Goal: Transaction & Acquisition: Purchase product/service

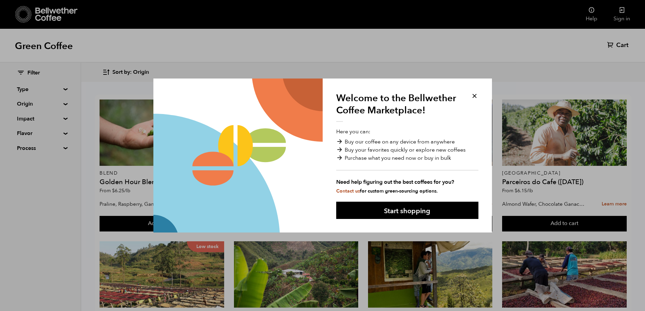
click at [476, 94] on button at bounding box center [475, 96] width 8 height 8
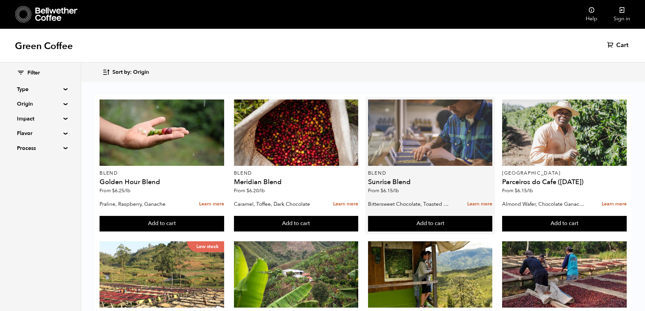
scroll to position [440, 0]
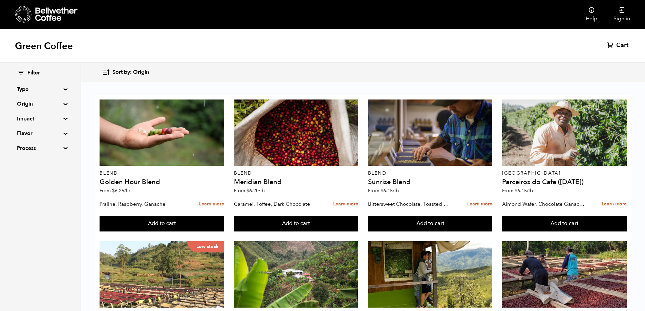
click at [55, 88] on summary "Type" at bounding box center [40, 89] width 47 height 8
click at [23, 113] on input "Single Origin" at bounding box center [20, 113] width 6 height 6
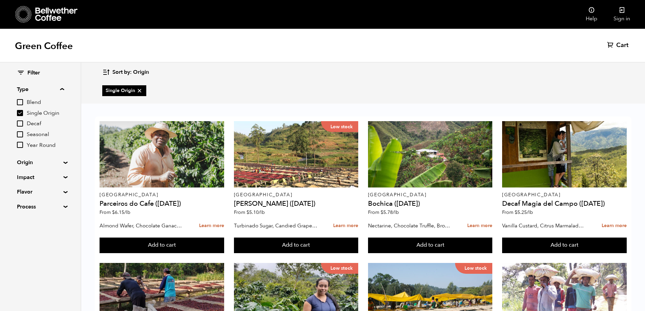
scroll to position [389, 0]
click at [19, 113] on input "Single Origin" at bounding box center [20, 113] width 6 height 6
checkbox input "false"
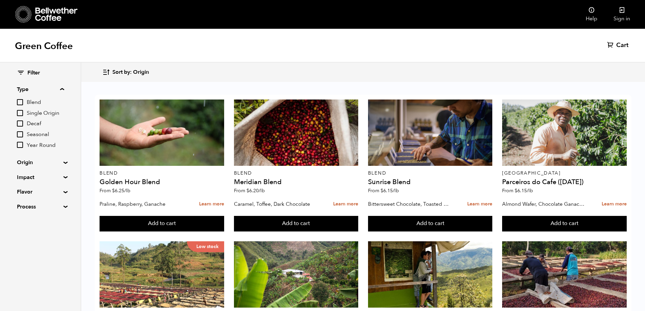
click at [21, 102] on input "Blend" at bounding box center [20, 102] width 6 height 6
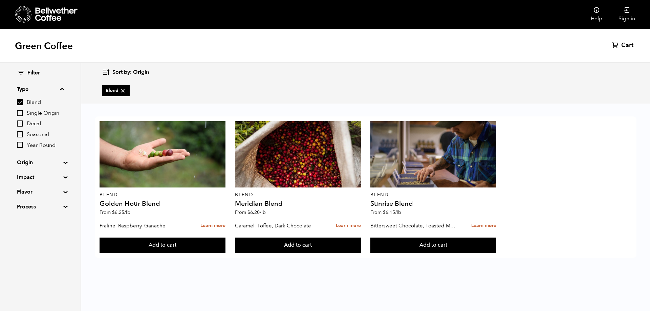
click at [20, 100] on input "Blend" at bounding box center [20, 102] width 6 height 6
checkbox input "false"
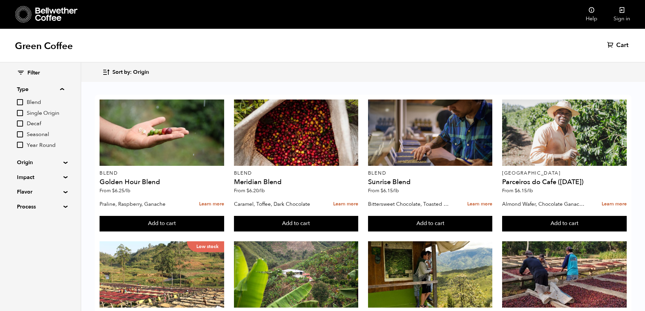
click at [21, 133] on input "Seasonal" at bounding box center [20, 134] width 6 height 6
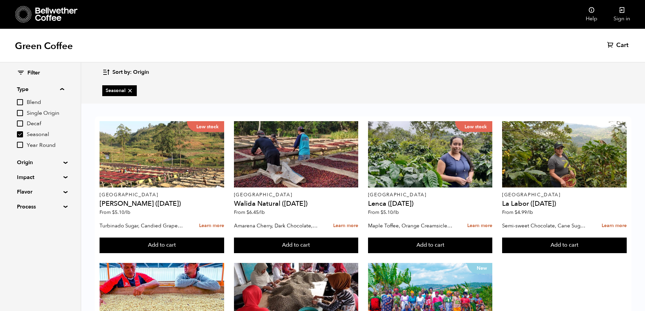
scroll to position [106, 0]
click at [21, 134] on input "Seasonal" at bounding box center [20, 134] width 6 height 6
checkbox input "false"
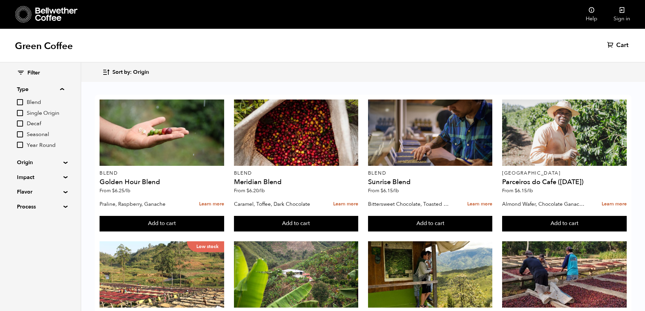
click at [22, 145] on input "Year Round" at bounding box center [20, 145] width 6 height 6
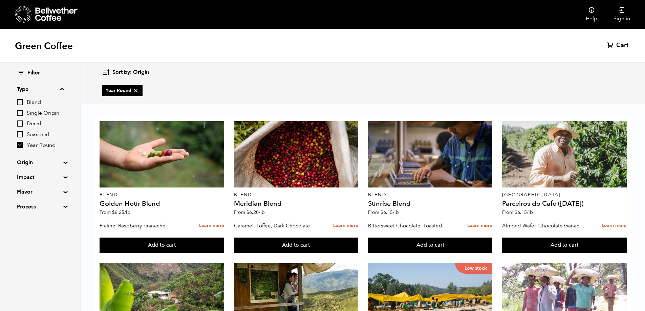
click at [19, 143] on input "Year Round" at bounding box center [20, 145] width 6 height 6
checkbox input "false"
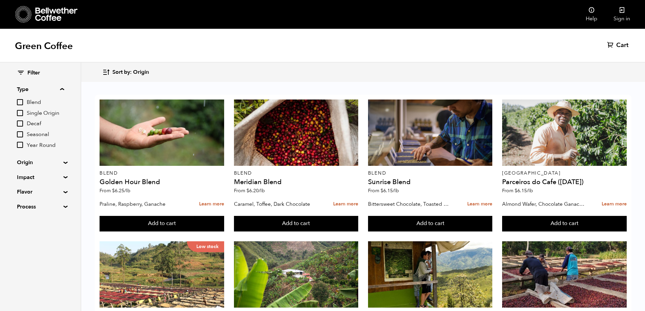
click at [37, 175] on summary "Impact" at bounding box center [40, 177] width 47 height 8
click at [43, 253] on summary "Flavor" at bounding box center [40, 250] width 47 height 8
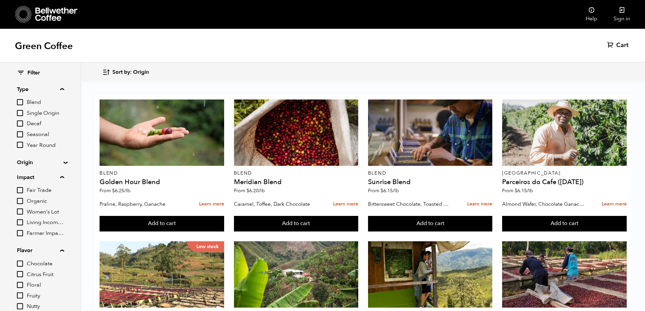
scroll to position [58, 0]
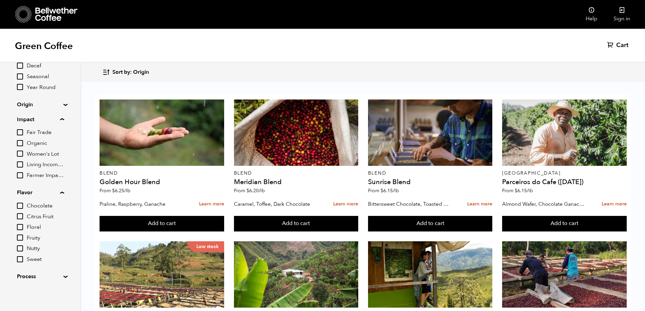
click at [20, 259] on input "Sweet" at bounding box center [20, 259] width 6 height 6
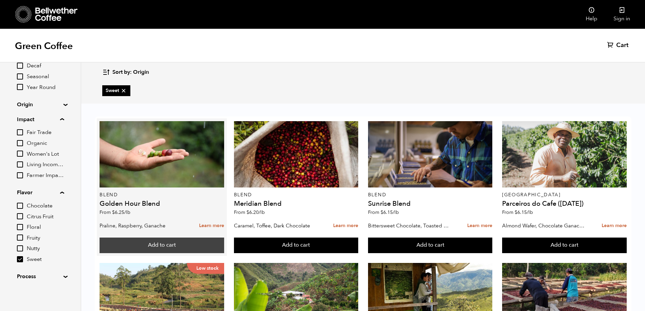
scroll to position [0, 0]
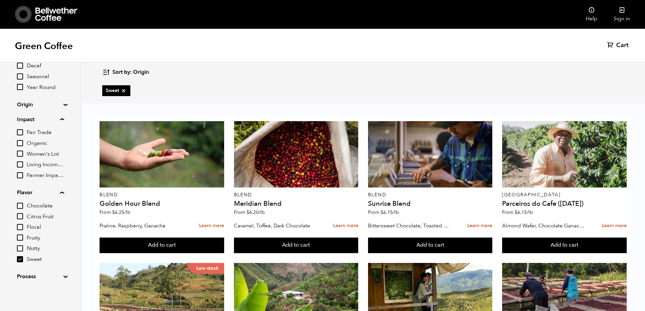
click at [19, 261] on input "Sweet" at bounding box center [20, 259] width 6 height 6
checkbox input "false"
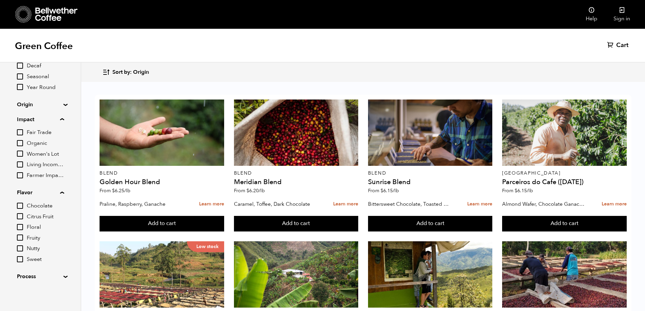
click at [20, 247] on input "Nutty" at bounding box center [20, 248] width 6 height 6
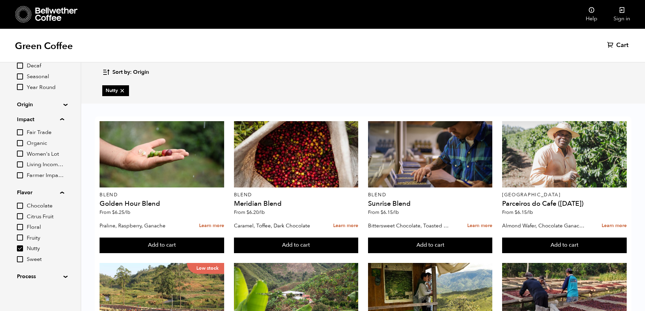
scroll to position [530, 0]
click at [17, 250] on div "Filter Type Blend Single Origin Decaf Seasonal Year Round Origin Blend [GEOGRAP…" at bounding box center [40, 146] width 81 height 283
click at [18, 249] on input "Nutty" at bounding box center [20, 248] width 6 height 6
checkbox input "false"
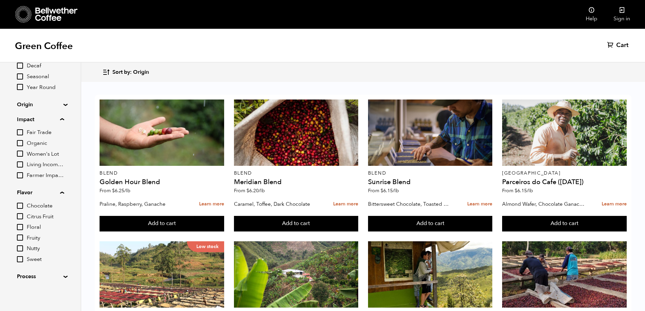
scroll to position [509, 0]
click at [20, 237] on input "Fruity" at bounding box center [20, 238] width 6 height 6
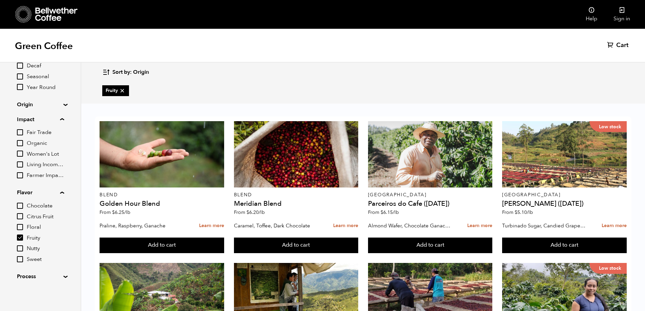
scroll to position [0, 0]
click at [20, 242] on div "Chocolate Citrus Fruit Floral Fruity Nutty Sweet" at bounding box center [40, 233] width 47 height 62
click at [21, 238] on input "Fruity" at bounding box center [20, 238] width 6 height 6
checkbox input "false"
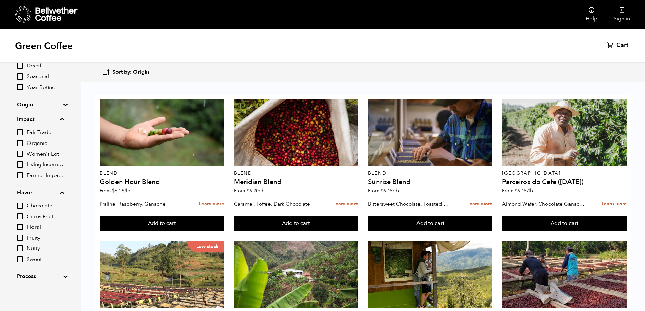
click at [19, 205] on input "Chocolate" at bounding box center [20, 206] width 6 height 6
checkbox input "true"
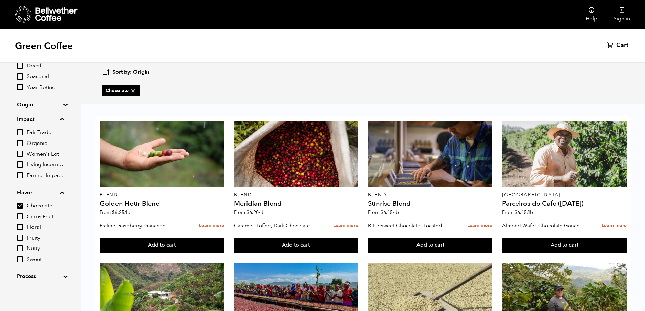
scroll to position [247, 0]
click at [21, 227] on input "Floral" at bounding box center [20, 227] width 6 height 6
checkbox input "true"
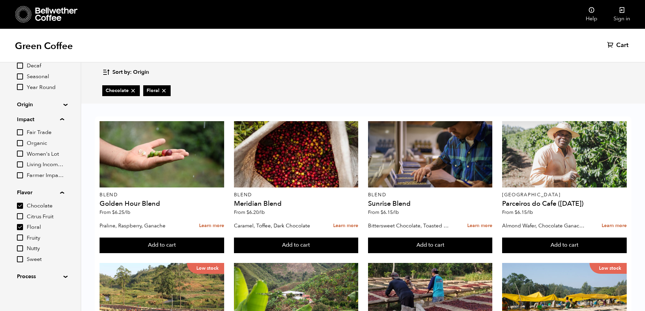
scroll to position [0, 0]
click at [19, 205] on input "Chocolate" at bounding box center [20, 206] width 6 height 6
checkbox input "false"
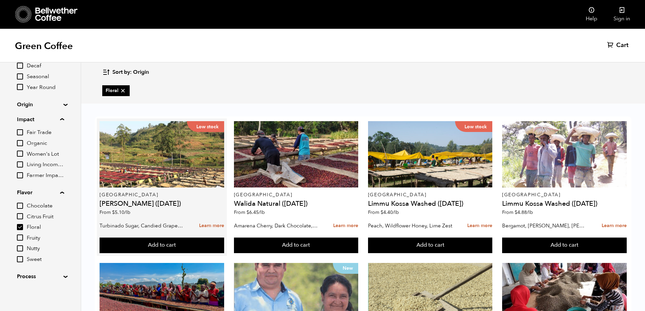
scroll to position [247, 0]
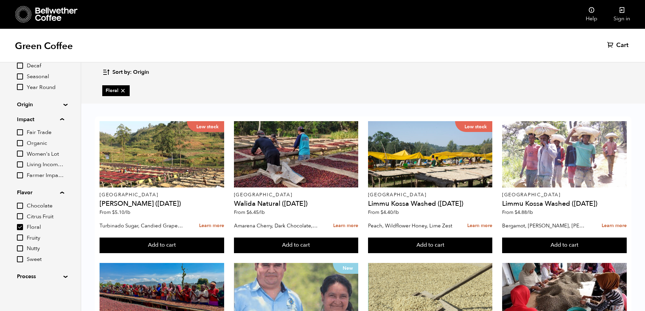
click at [55, 274] on summary "Process" at bounding box center [40, 277] width 47 height 8
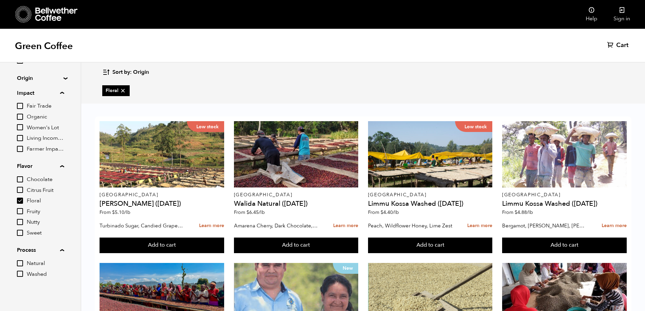
click at [21, 275] on input "Washed" at bounding box center [20, 274] width 6 height 6
checkbox input "true"
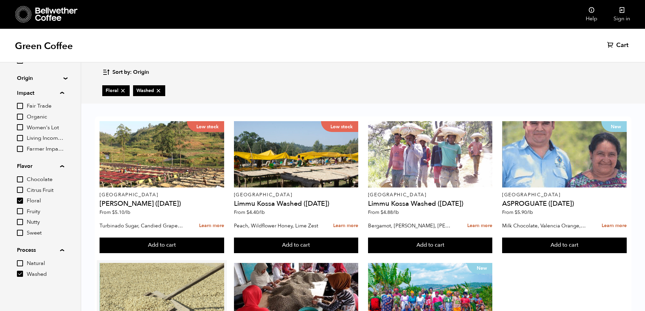
scroll to position [0, 0]
click at [20, 200] on input "Floral" at bounding box center [20, 201] width 6 height 6
checkbox input "false"
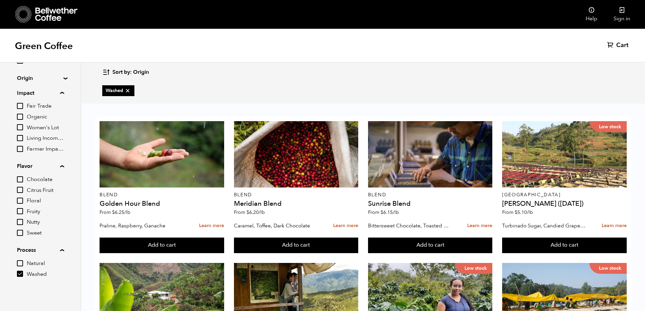
scroll to position [237, 0]
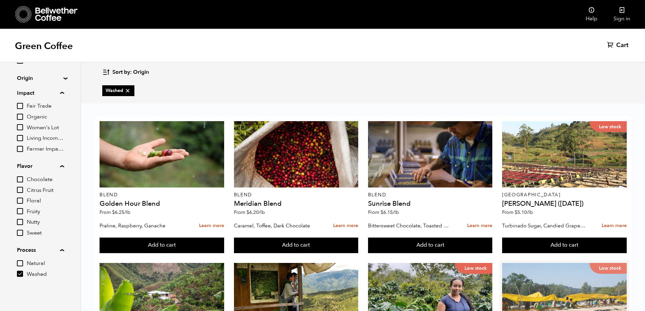
click at [561, 263] on div "Low stock" at bounding box center [564, 296] width 125 height 66
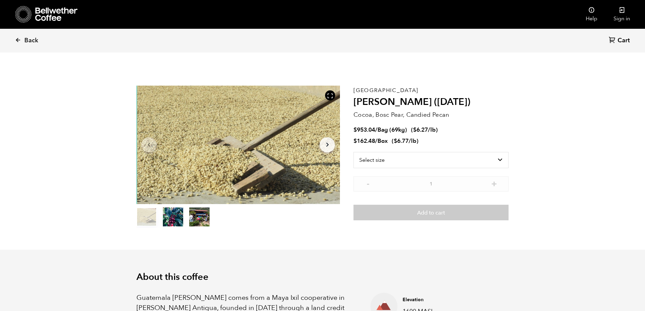
scroll to position [295, 361]
click at [432, 162] on select "Select size Bag (69kg) (152 lbs) Box (24 lbs)" at bounding box center [430, 160] width 155 height 16
click at [173, 223] on button "item 1" at bounding box center [173, 218] width 20 height 19
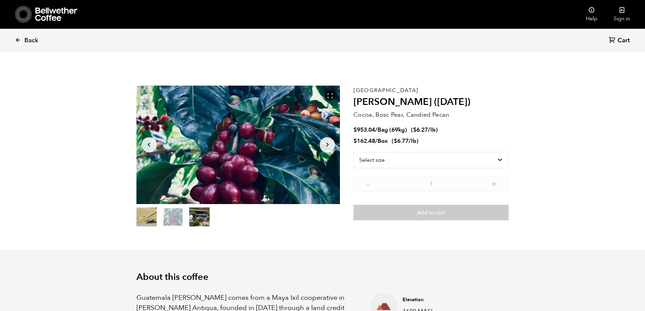
click at [198, 223] on button "item 2" at bounding box center [199, 218] width 20 height 19
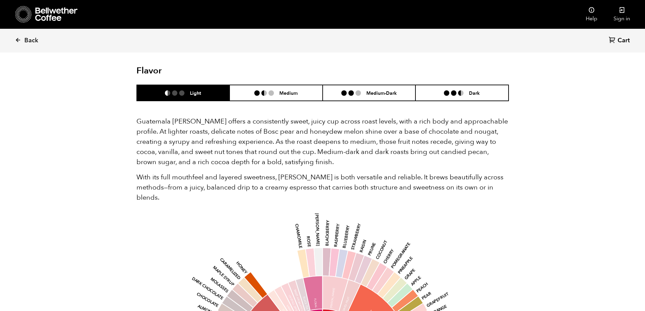
scroll to position [339, 0]
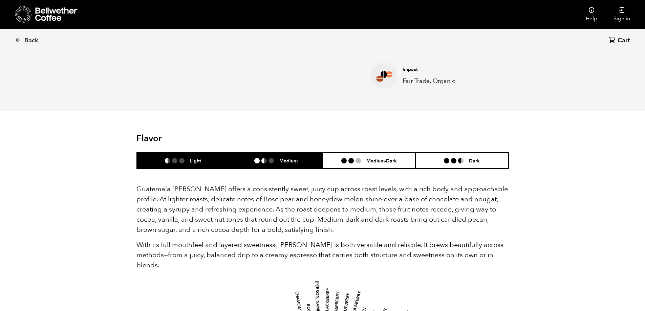
click at [307, 160] on li "Medium" at bounding box center [276, 161] width 93 height 16
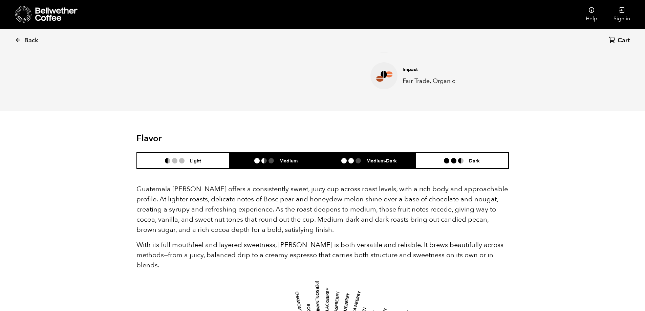
click at [365, 162] on ul at bounding box center [353, 160] width 25 height 5
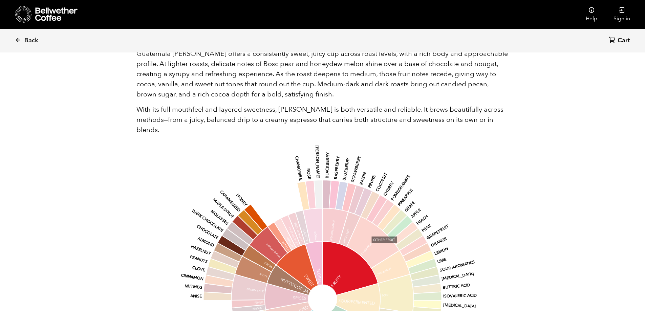
scroll to position [406, 0]
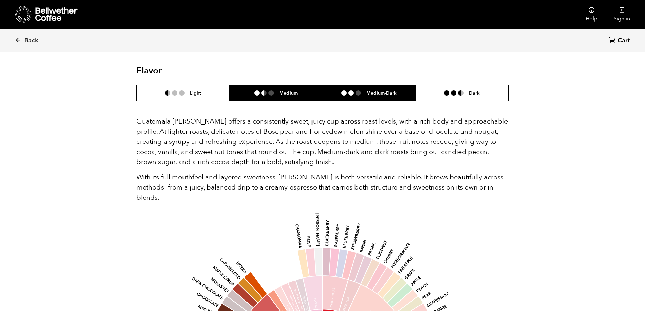
click at [294, 95] on h6 "Medium" at bounding box center [288, 93] width 18 height 6
click at [338, 95] on li "Medium-Dark" at bounding box center [369, 93] width 93 height 16
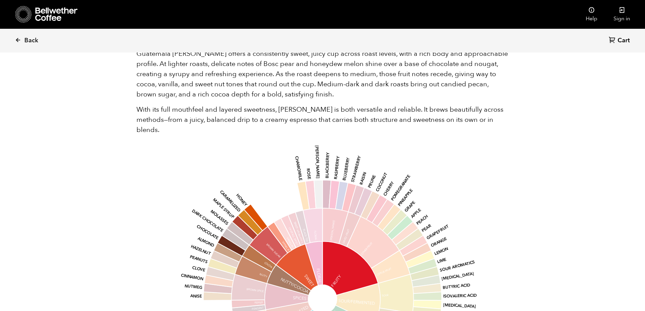
scroll to position [372, 0]
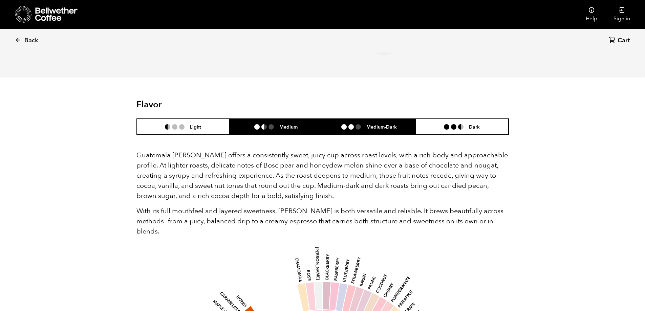
click at [290, 126] on h6 "Medium" at bounding box center [288, 127] width 18 height 6
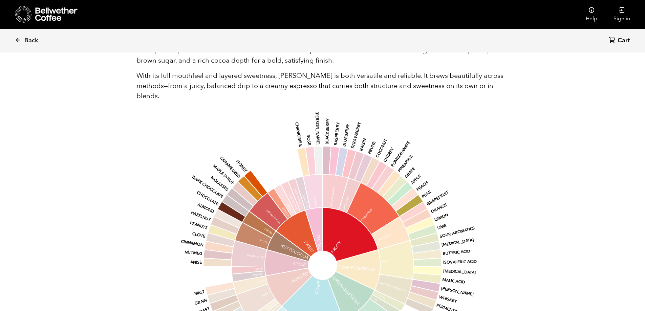
scroll to position [440, 0]
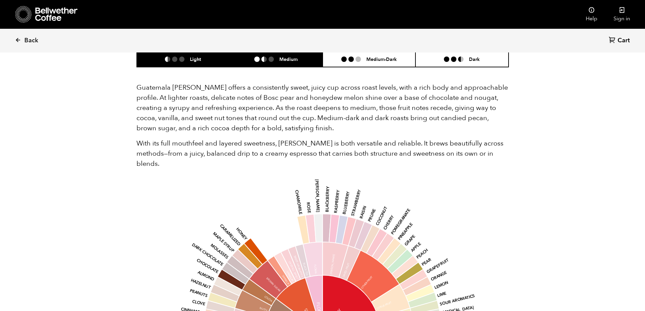
click at [195, 59] on h6 "Light" at bounding box center [195, 59] width 11 height 6
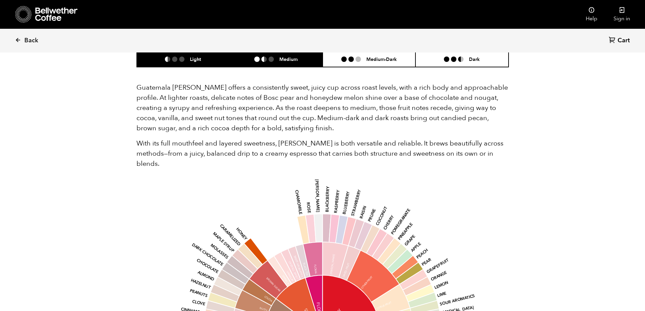
click at [273, 58] on li at bounding box center [270, 59] width 5 height 5
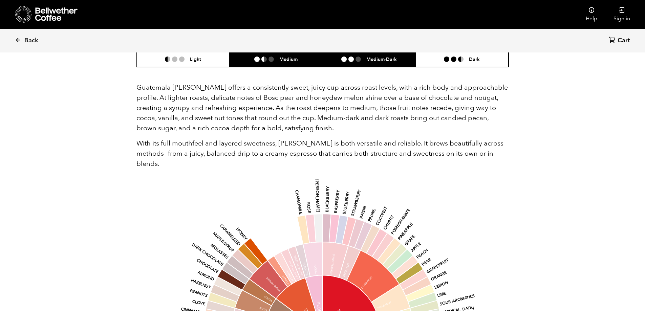
click at [357, 58] on li at bounding box center [358, 59] width 5 height 5
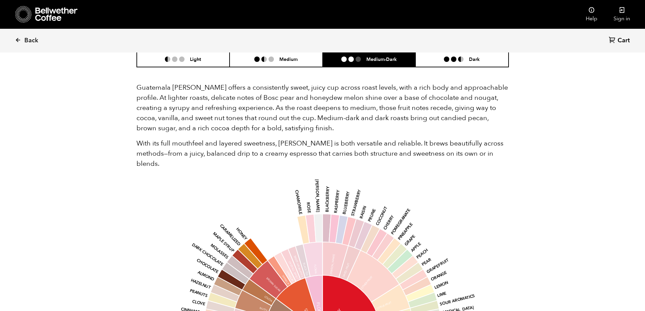
scroll to position [339, 0]
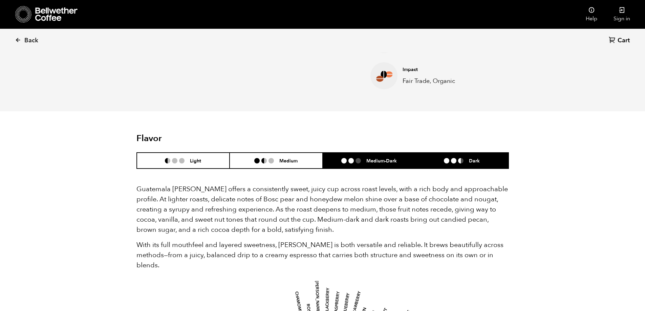
click at [446, 160] on li at bounding box center [446, 160] width 5 height 5
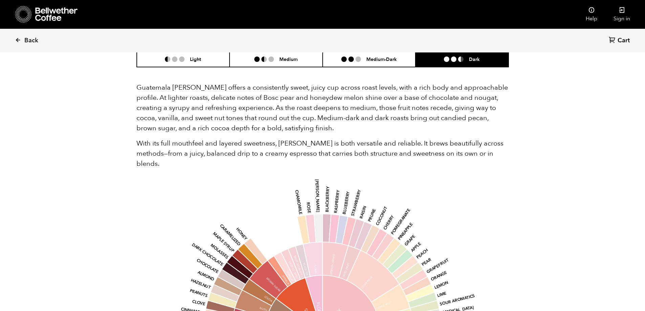
scroll to position [372, 0]
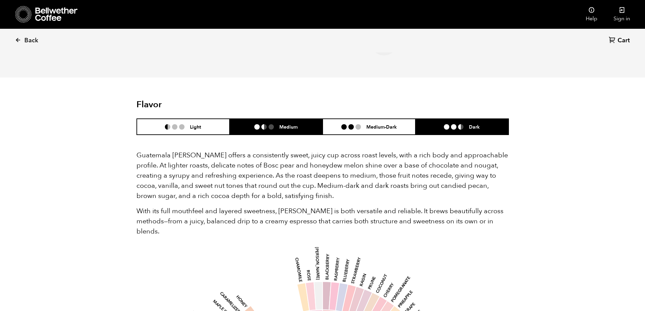
click at [281, 123] on li "Medium" at bounding box center [276, 127] width 93 height 16
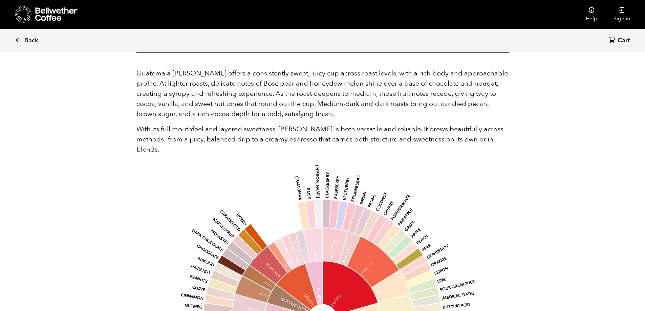
scroll to position [387, 0]
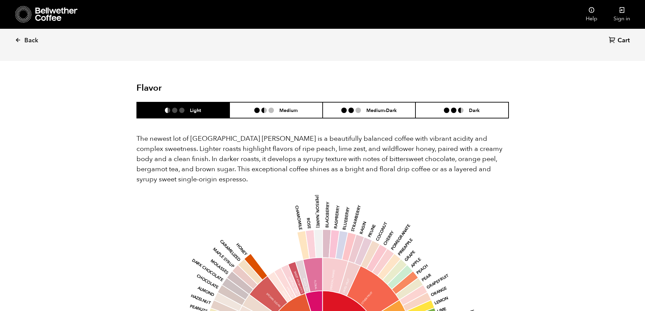
scroll to position [542, 0]
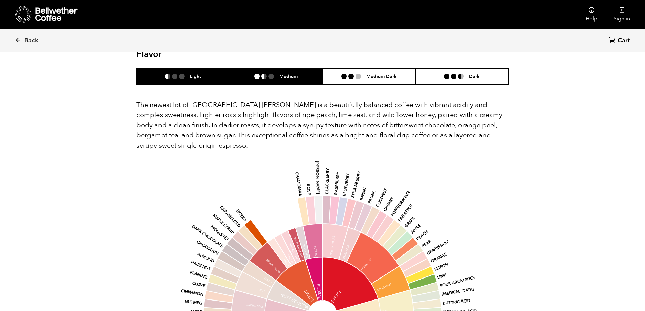
click at [274, 74] on li at bounding box center [270, 76] width 5 height 5
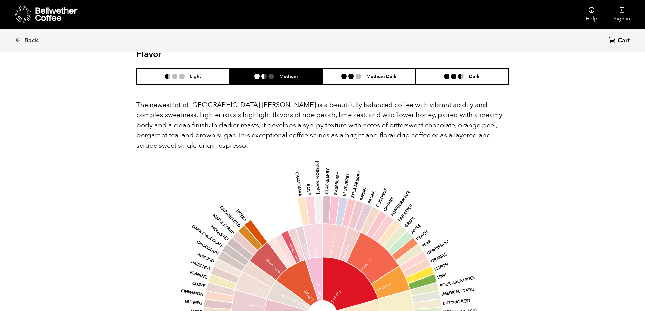
scroll to position [643, 0]
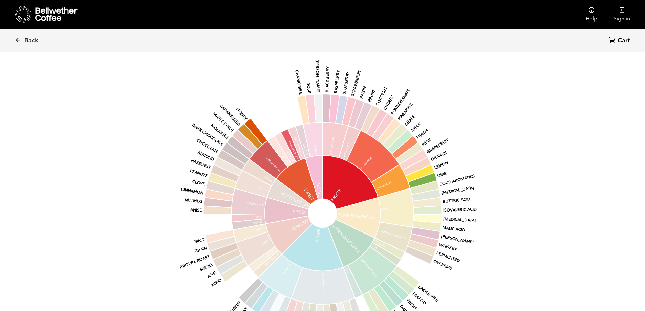
drag, startPoint x: 533, startPoint y: 241, endPoint x: 529, endPoint y: 246, distance: 6.5
drag, startPoint x: 529, startPoint y: 246, endPoint x: 520, endPoint y: 242, distance: 9.4
click at [520, 242] on section "Flavor Light Medium Medium-Dark Dark The newest lot of Ethiopia Limmu Kossa is …" at bounding box center [323, 153] width 406 height 454
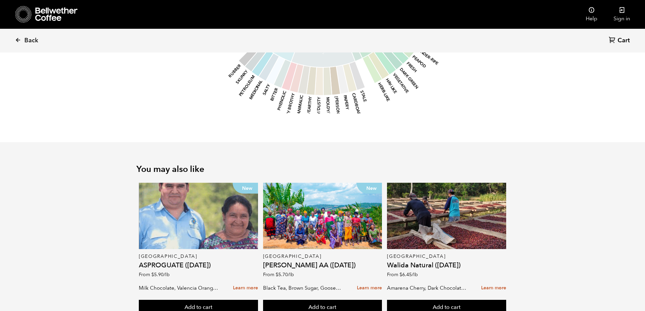
scroll to position [900, 0]
